Goal: Task Accomplishment & Management: Manage account settings

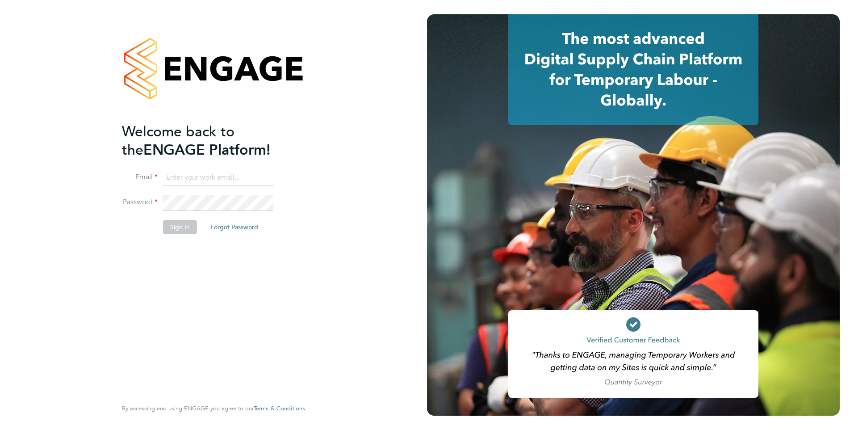
type input "[PERSON_NAME][EMAIL_ADDRESS][PERSON_NAME][DOMAIN_NAME]"
click at [189, 226] on button "Sign In" at bounding box center [180, 227] width 34 height 14
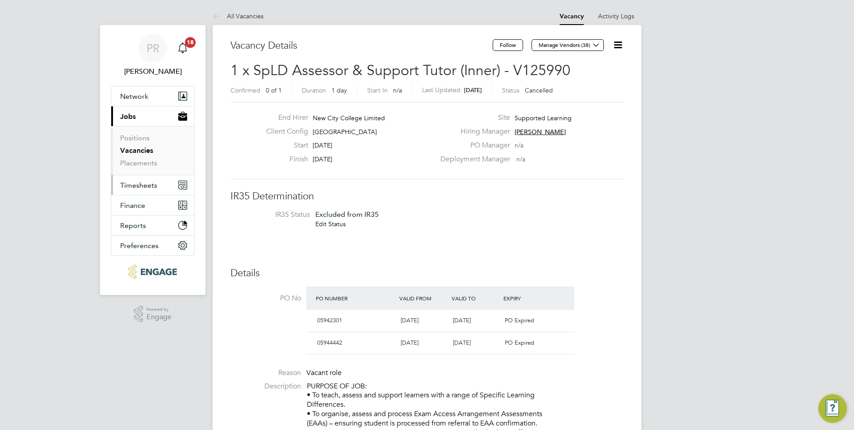
click at [134, 187] on span "Timesheets" at bounding box center [138, 185] width 37 height 8
click at [135, 152] on link "Vacancies" at bounding box center [136, 150] width 33 height 8
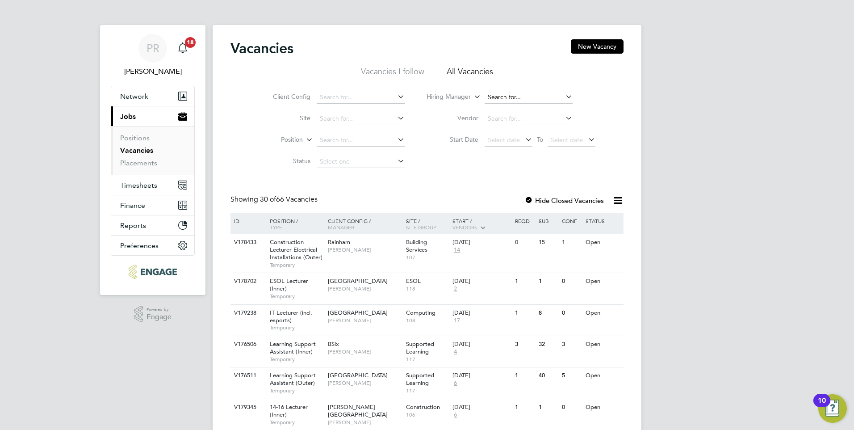
drag, startPoint x: 512, startPoint y: 88, endPoint x: 513, endPoint y: 97, distance: 8.5
click at [512, 89] on li "Hiring Manager" at bounding box center [511, 97] width 191 height 21
click at [515, 106] on li "Hiring Manager" at bounding box center [511, 97] width 191 height 21
click at [514, 93] on input at bounding box center [529, 97] width 88 height 13
click at [513, 117] on li "Nathan Morris" at bounding box center [539, 122] width 110 height 12
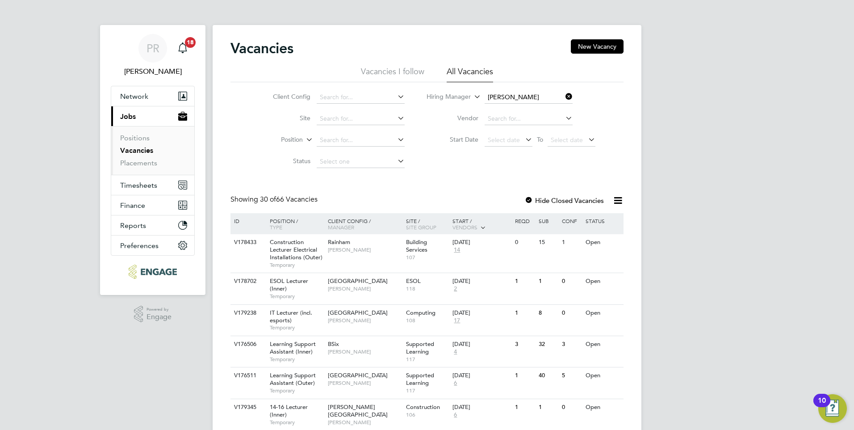
type input "[PERSON_NAME]"
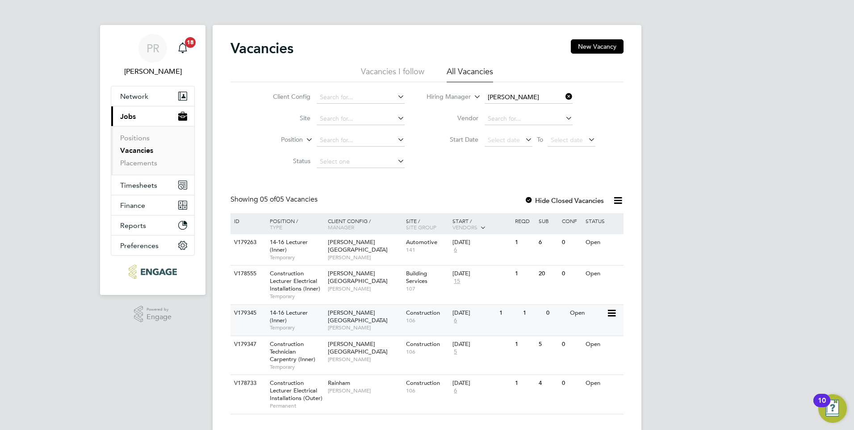
click at [408, 320] on span "106" at bounding box center [427, 320] width 42 height 7
click at [387, 253] on div "Hackney Campus Nathan Morris" at bounding box center [365, 249] width 78 height 31
click at [332, 356] on span "[PERSON_NAME]" at bounding box center [365, 359] width 74 height 7
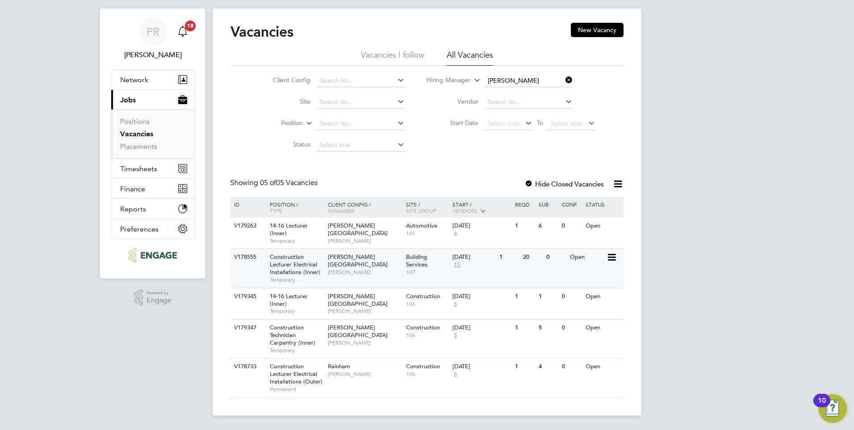
click at [316, 274] on span "Construction Lecturer Electrical Installations (Inner)" at bounding box center [295, 264] width 50 height 23
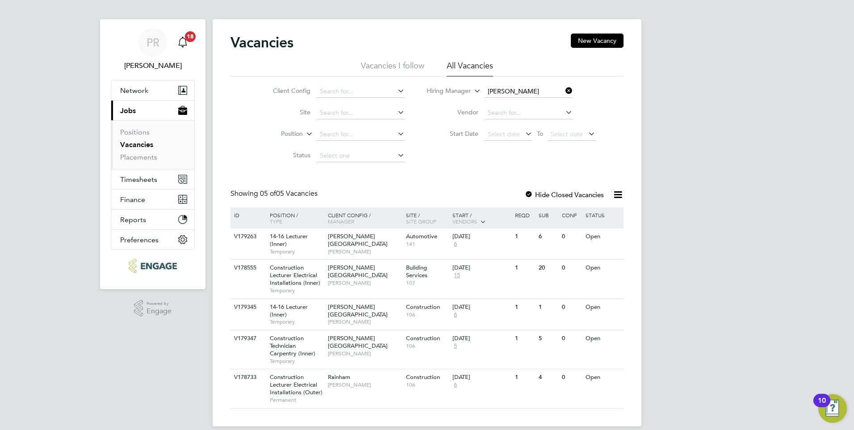
scroll to position [0, 0]
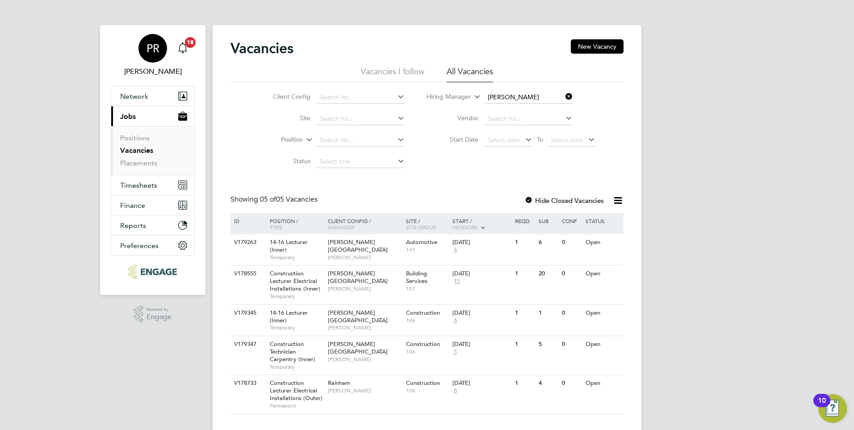
click at [155, 51] on span "PR" at bounding box center [153, 48] width 13 height 12
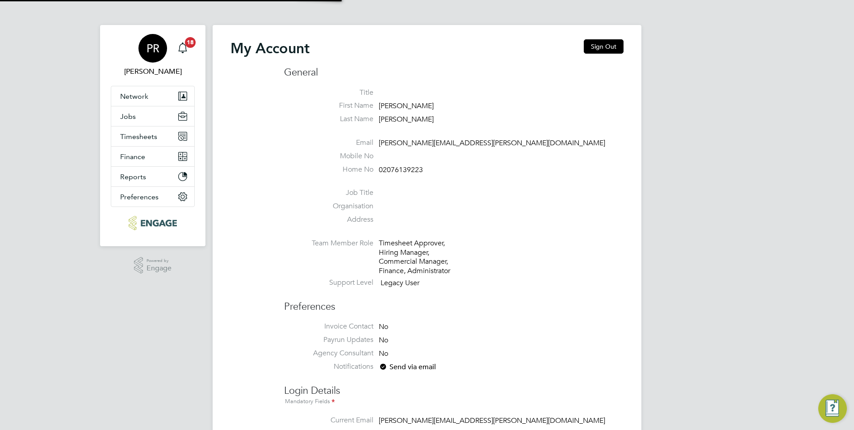
type input "Pallvi.Raghvani@ncclondon.ac.uk"
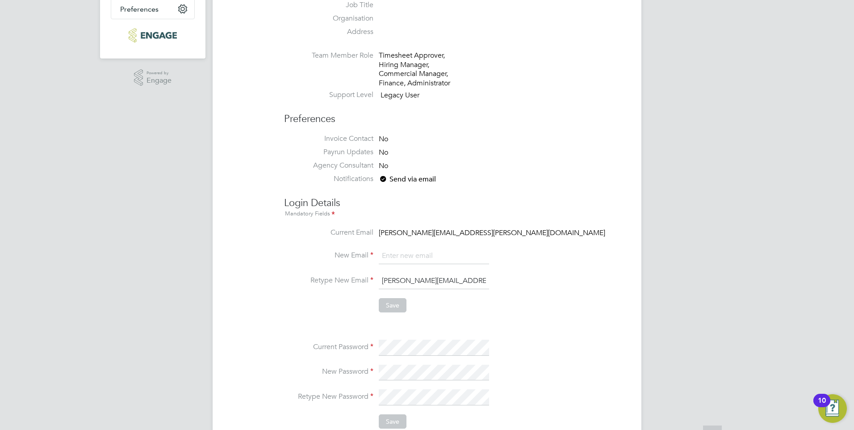
scroll to position [313, 0]
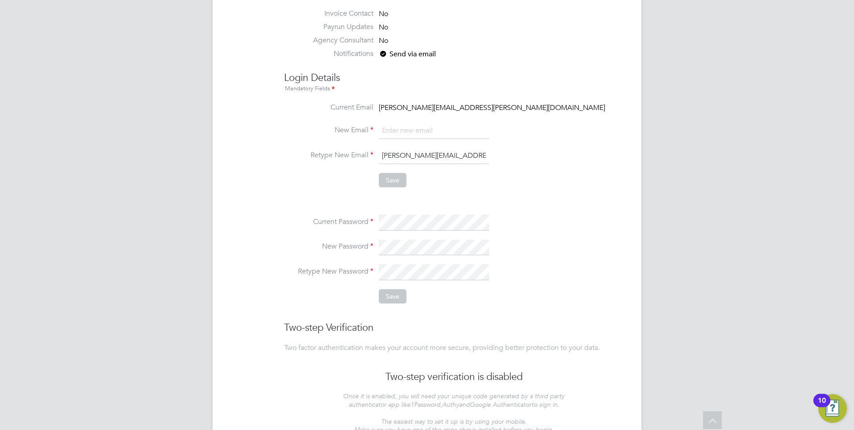
click at [523, 223] on li "Current Password" at bounding box center [454, 226] width 340 height 25
click at [402, 298] on button "Save" at bounding box center [393, 296] width 28 height 14
click at [161, 287] on div "PR Pallvi Raghvani Notifications 18 Applications: Network Team Members Business…" at bounding box center [427, 92] width 854 height 811
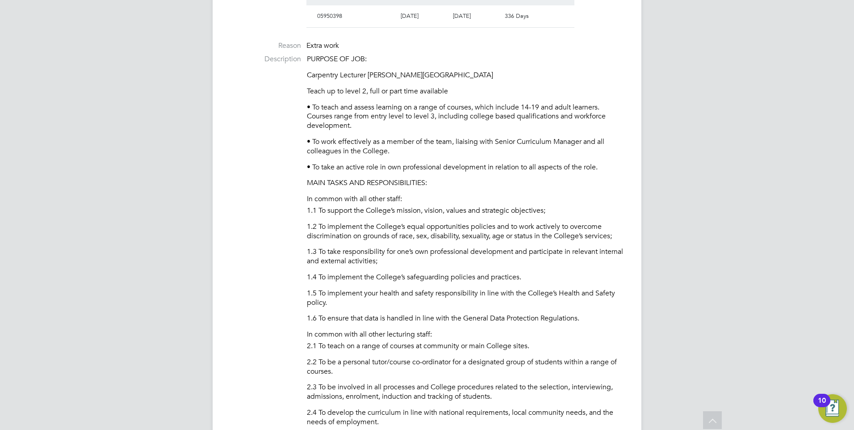
scroll to position [223, 0]
